Goal: Transaction & Acquisition: Purchase product/service

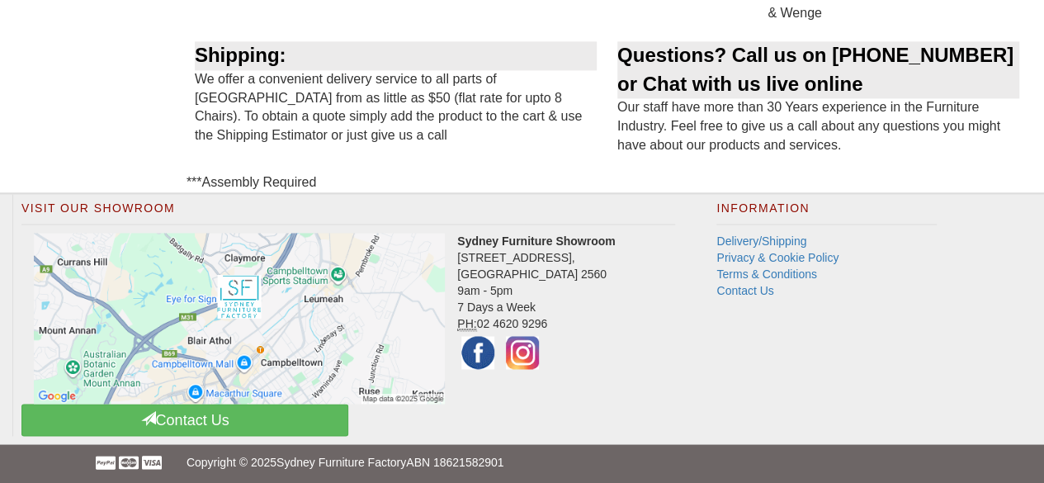
scroll to position [1156, 0]
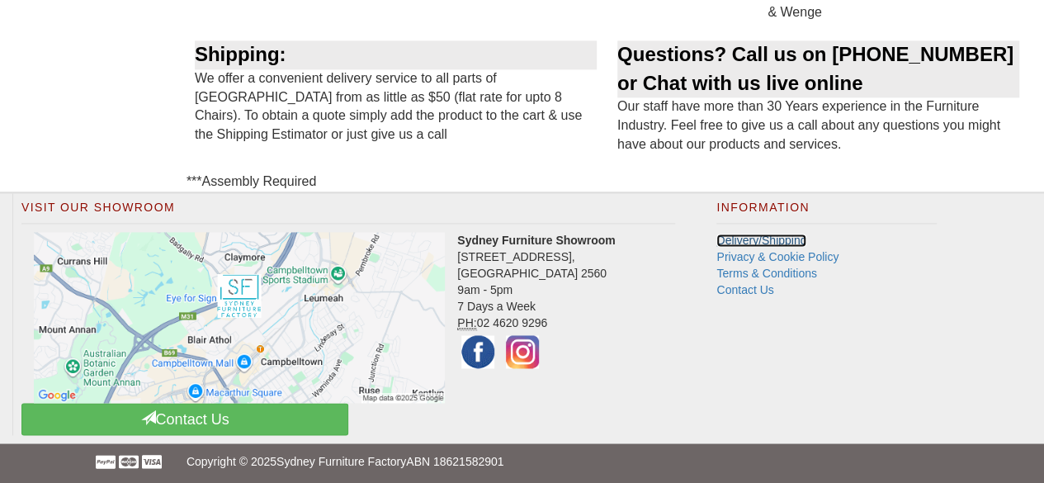
click at [785, 239] on link "Delivery/Shipping" at bounding box center [761, 239] width 90 height 13
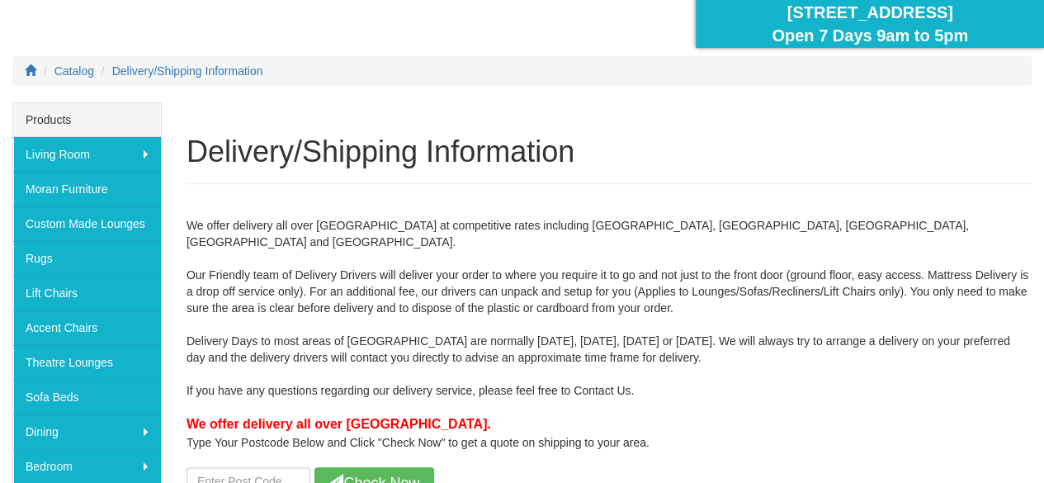
scroll to position [247, 0]
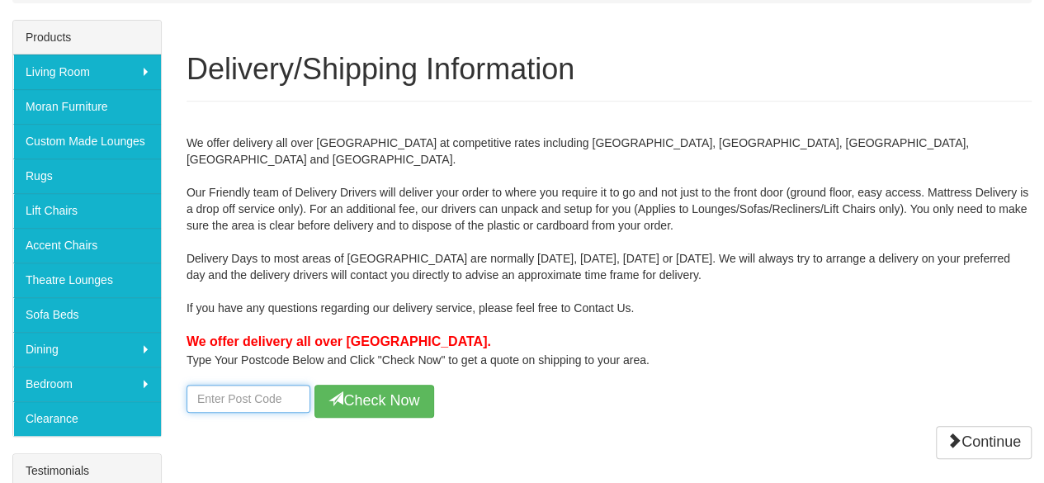
click at [233, 384] on input "number" at bounding box center [248, 398] width 124 height 28
type input "6009"
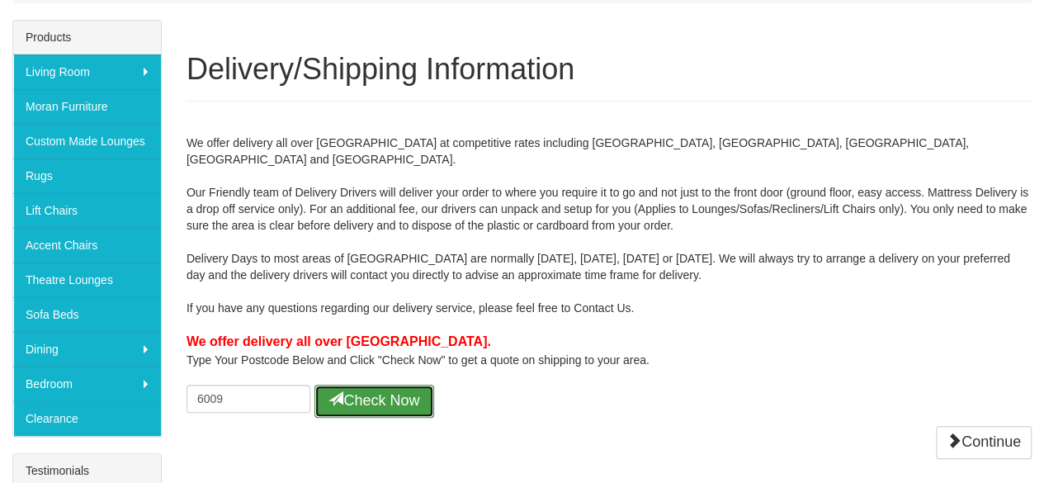
click at [391, 384] on button "Check Now" at bounding box center [374, 400] width 120 height 33
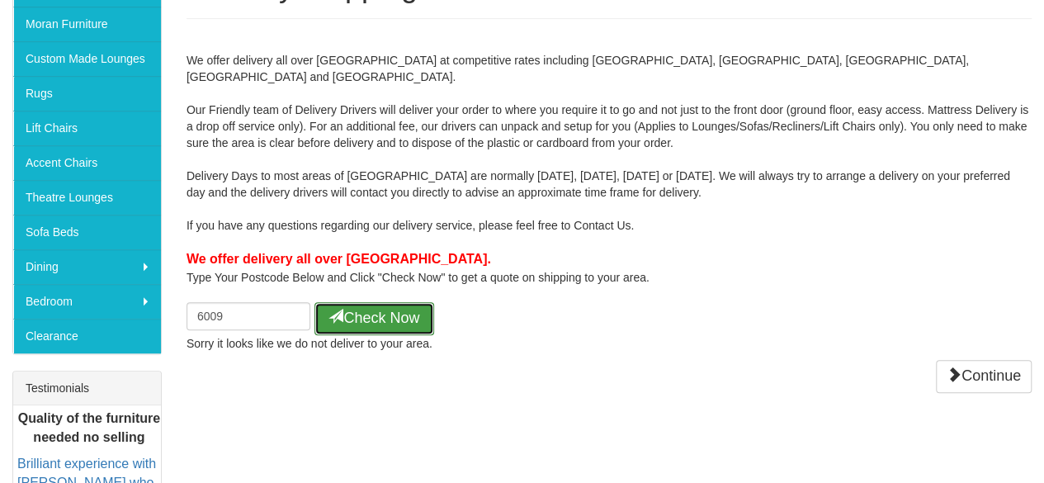
scroll to position [0, 0]
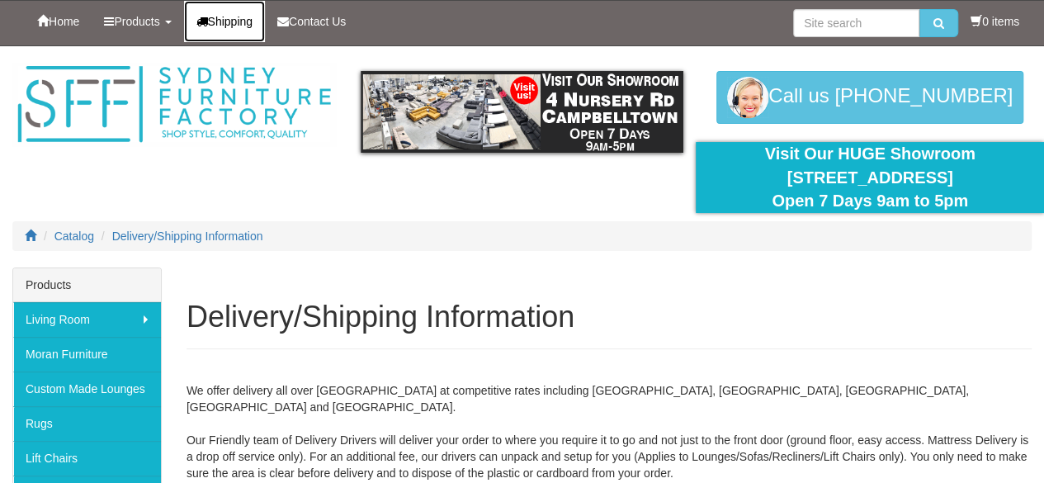
click at [218, 12] on link "Shipping" at bounding box center [225, 21] width 82 height 41
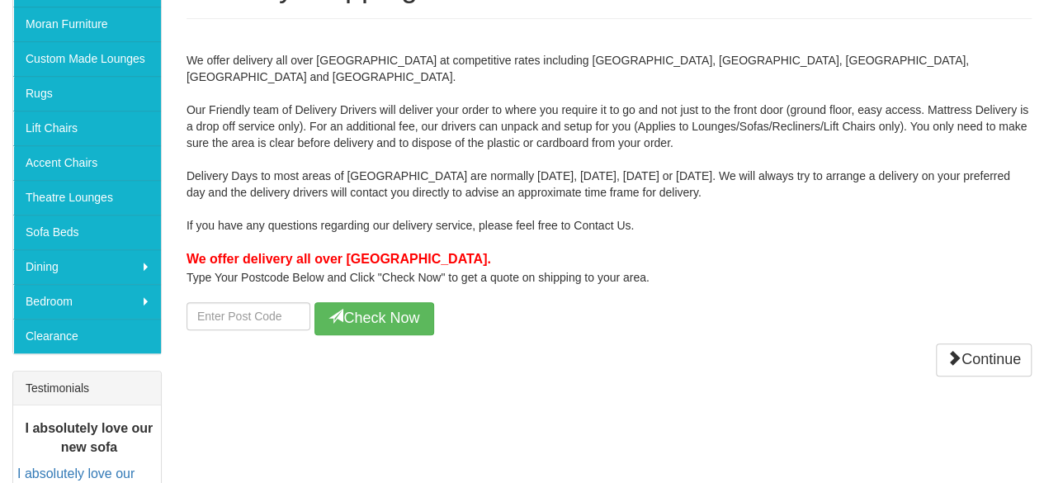
scroll to position [412, 0]
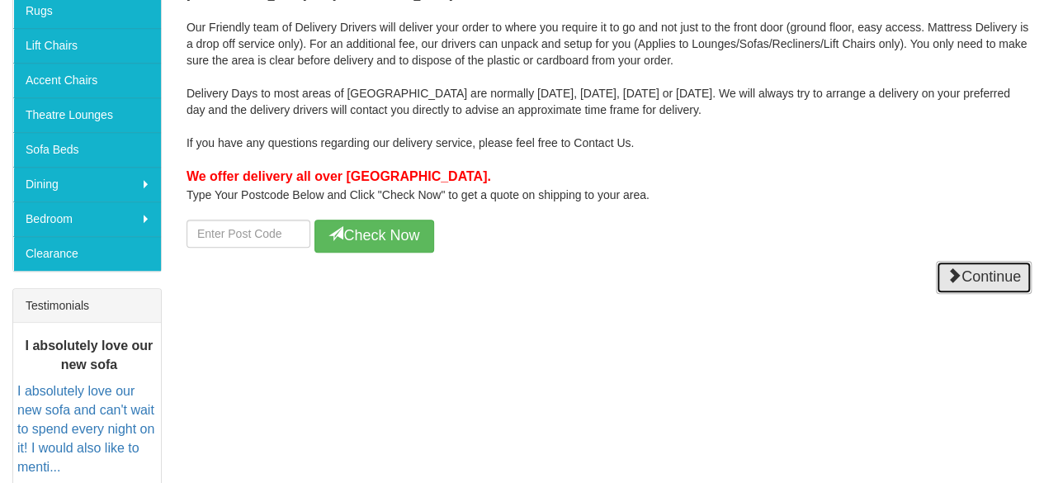
click at [1005, 261] on link "Continue" at bounding box center [984, 277] width 96 height 33
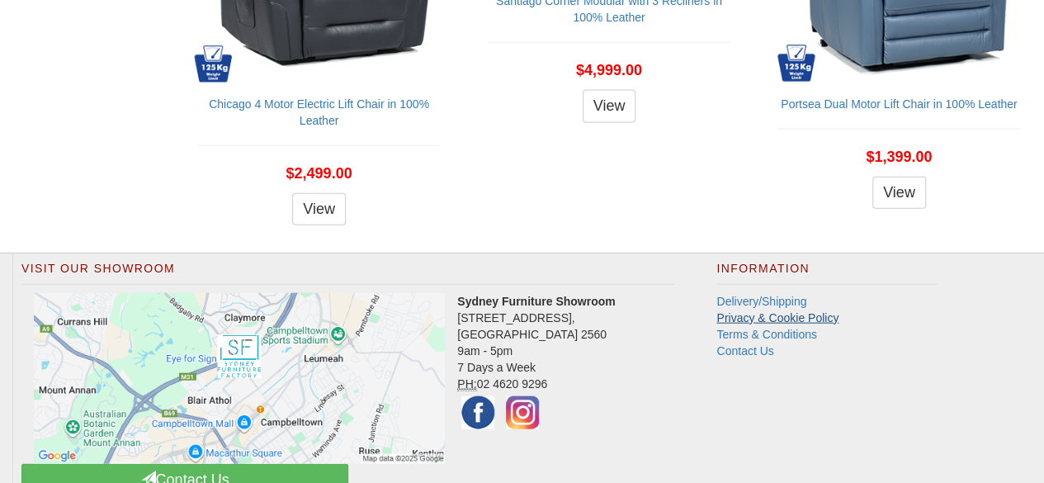
scroll to position [1877, 0]
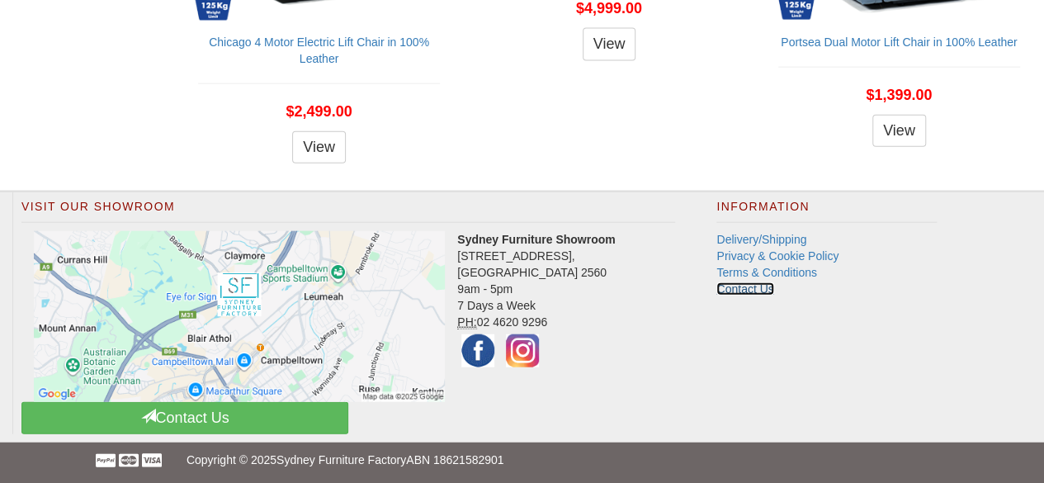
click at [769, 282] on link "Contact Us" at bounding box center [744, 288] width 57 height 13
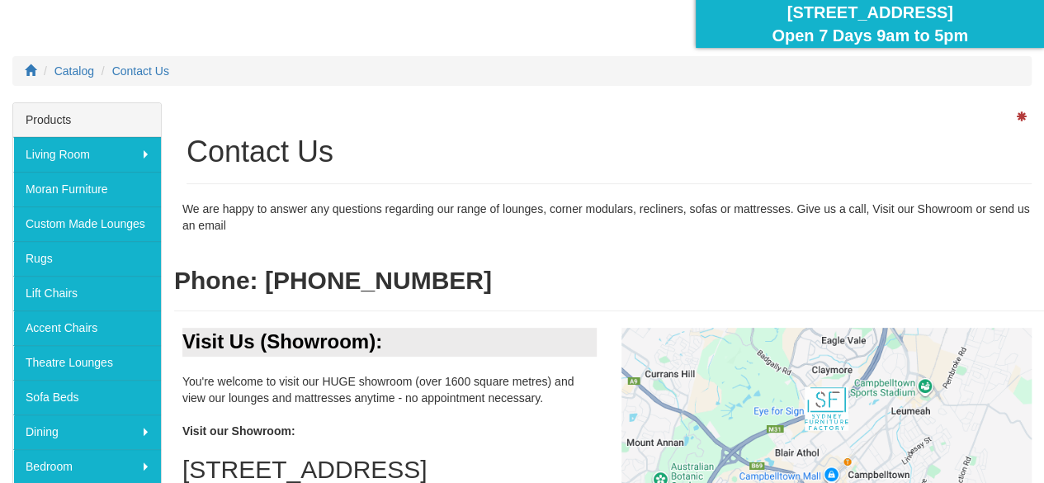
scroll to position [330, 0]
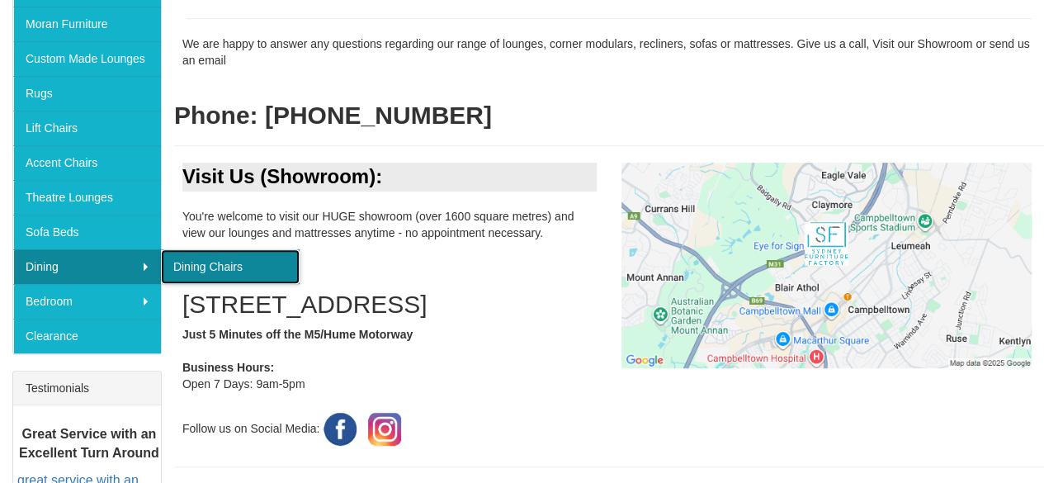
click at [224, 258] on link "Dining Chairs" at bounding box center [230, 266] width 139 height 35
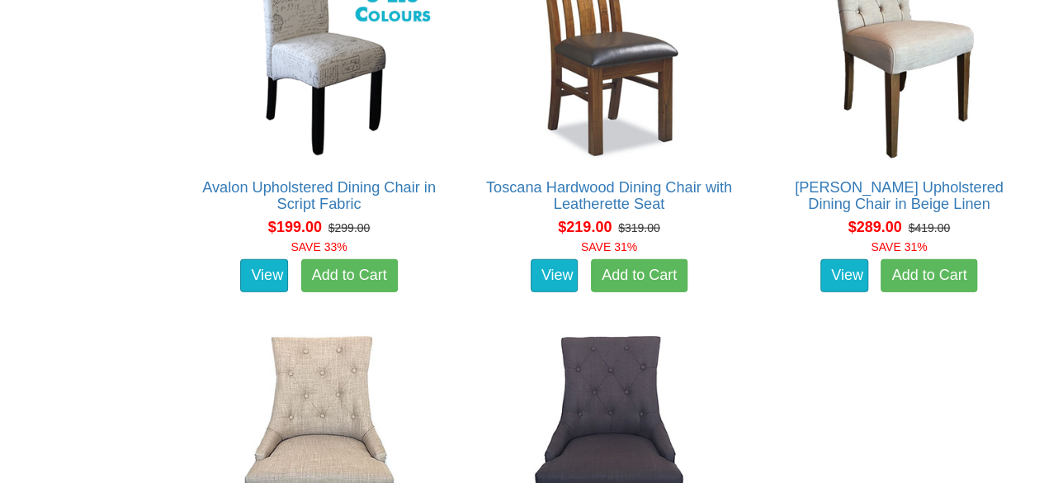
scroll to position [1567, 0]
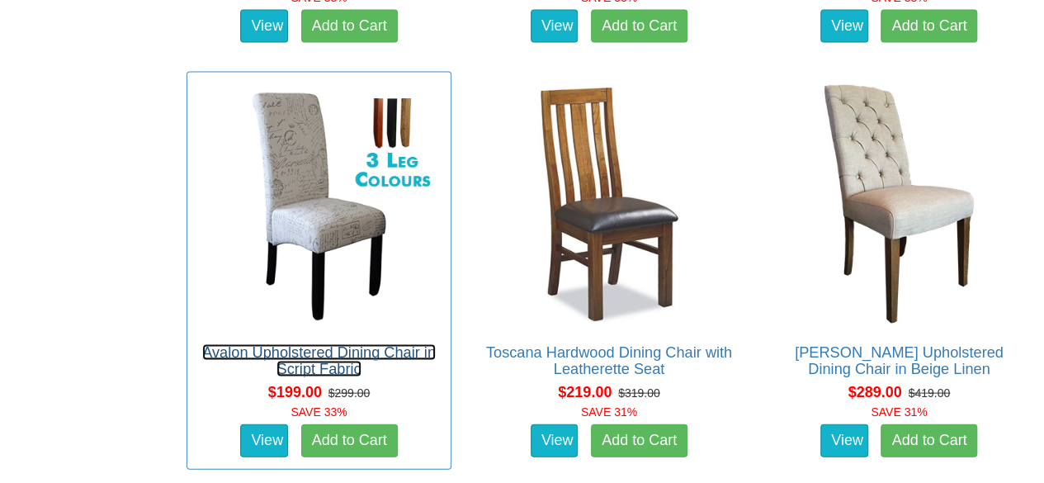
click at [356, 349] on link "Avalon Upholstered Dining Chair in Script Fabric" at bounding box center [318, 360] width 233 height 33
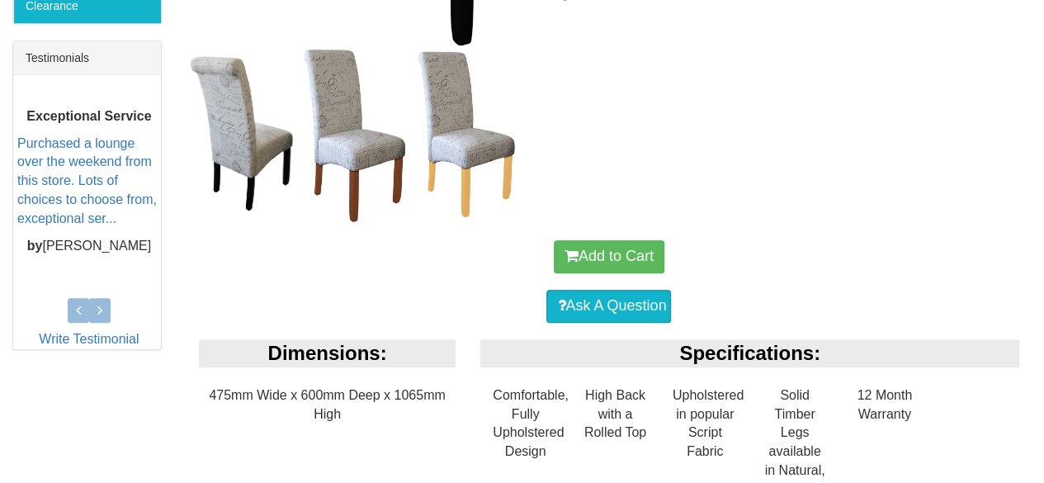
scroll to position [742, 0]
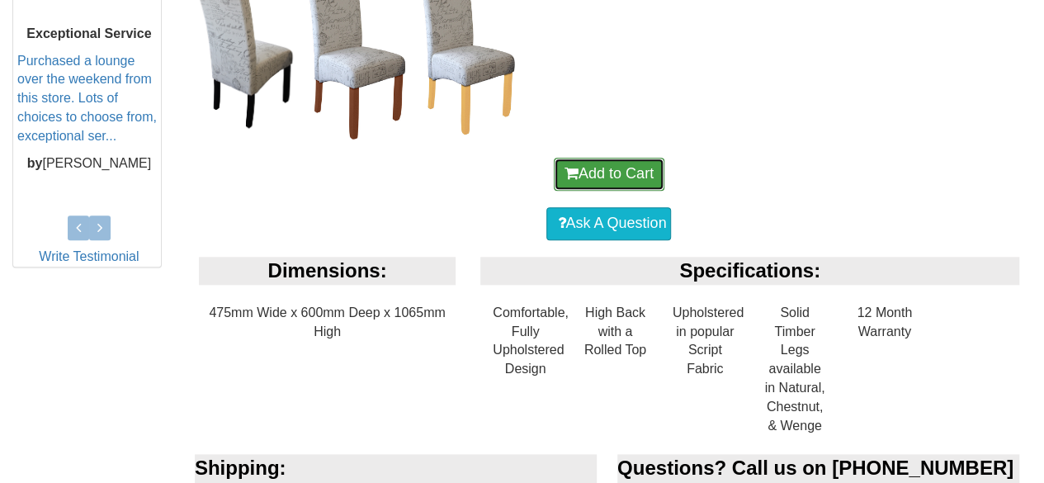
click at [642, 172] on button "Add to Cart" at bounding box center [609, 174] width 111 height 33
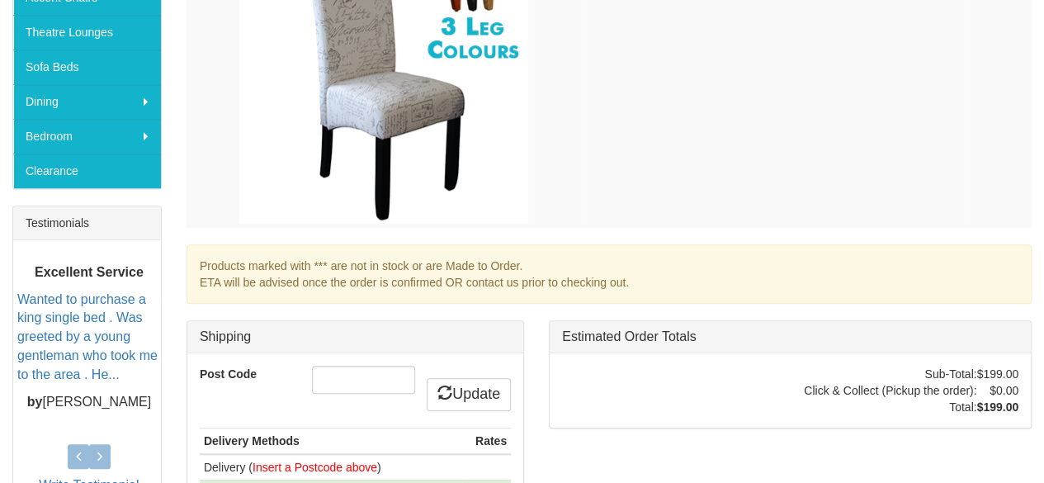
scroll to position [577, 0]
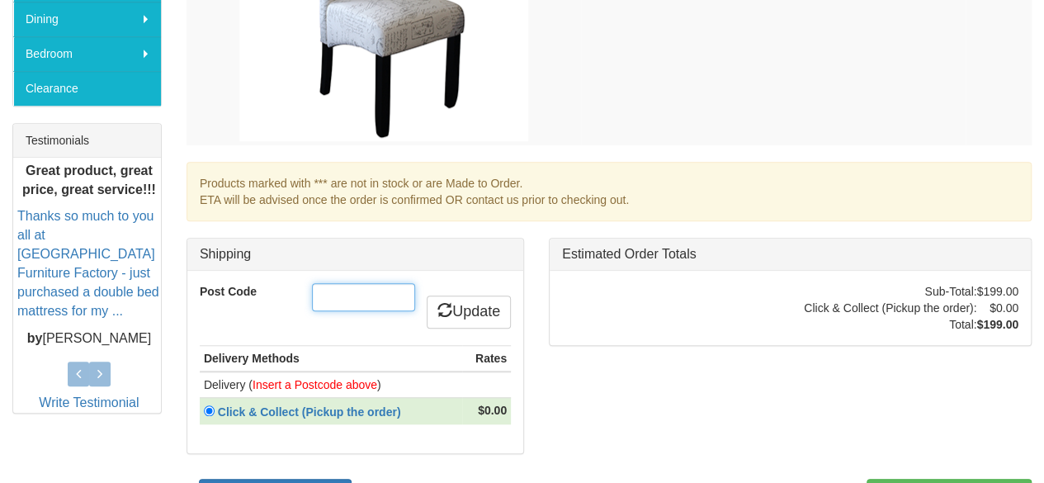
click at [367, 283] on input "Post Code" at bounding box center [363, 297] width 103 height 28
type input "6009"
click at [479, 295] on link "Update" at bounding box center [469, 311] width 84 height 33
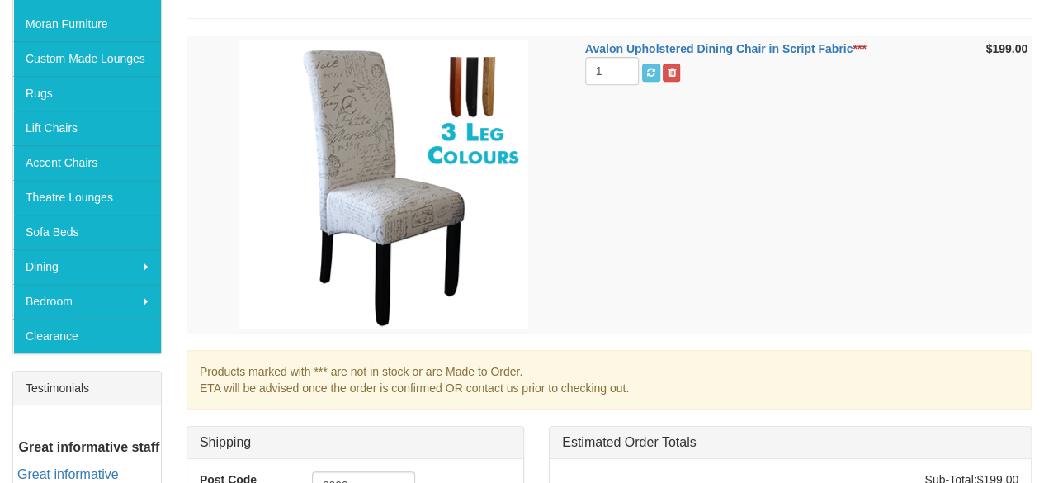
scroll to position [247, 0]
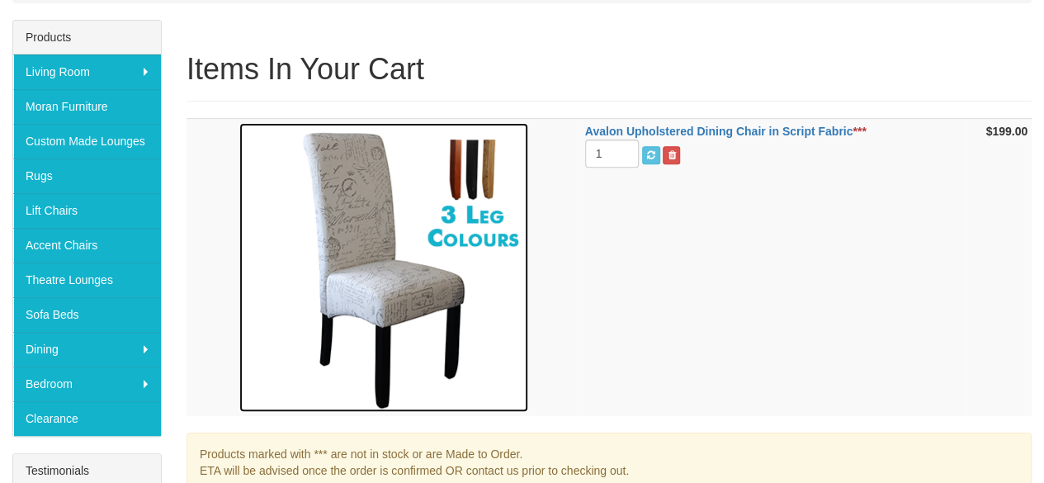
click at [476, 229] on img at bounding box center [383, 267] width 289 height 289
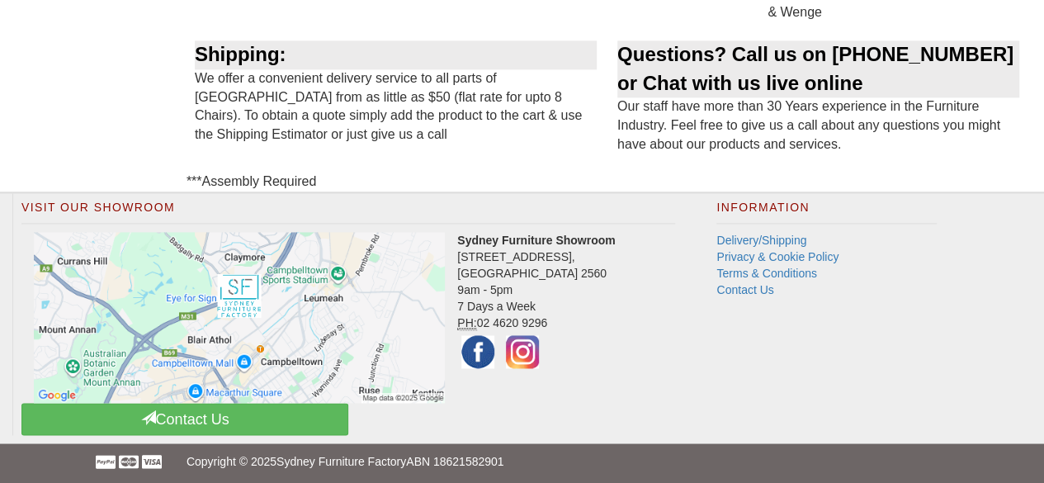
scroll to position [908, 0]
